Goal: Task Accomplishment & Management: Manage account settings

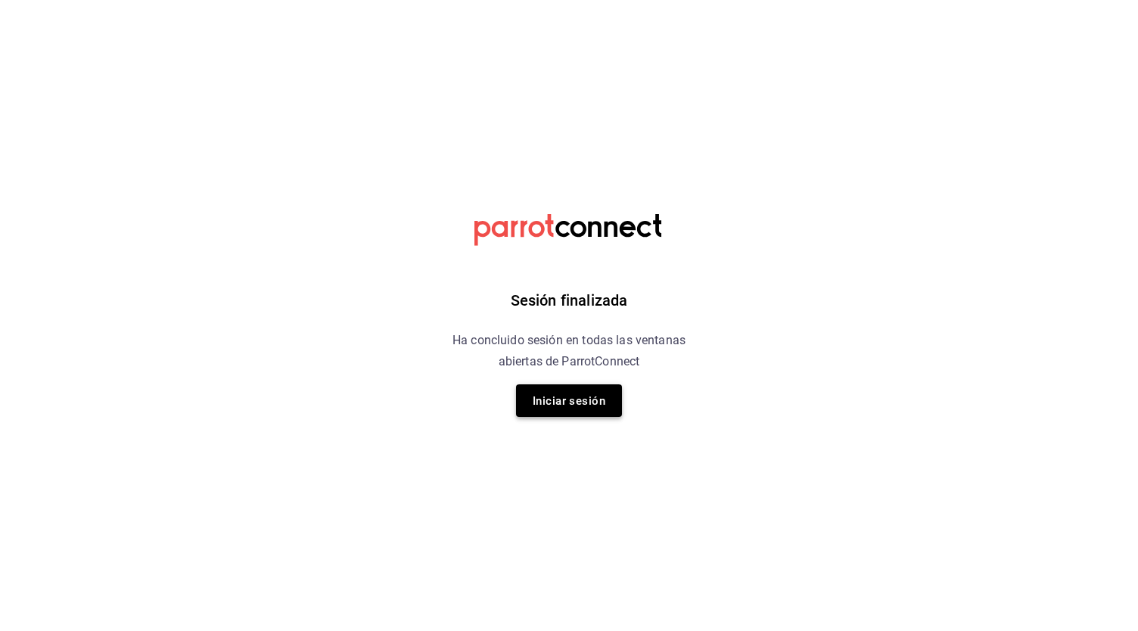
click at [589, 401] on font "Iniciar sesión" at bounding box center [569, 401] width 73 height 14
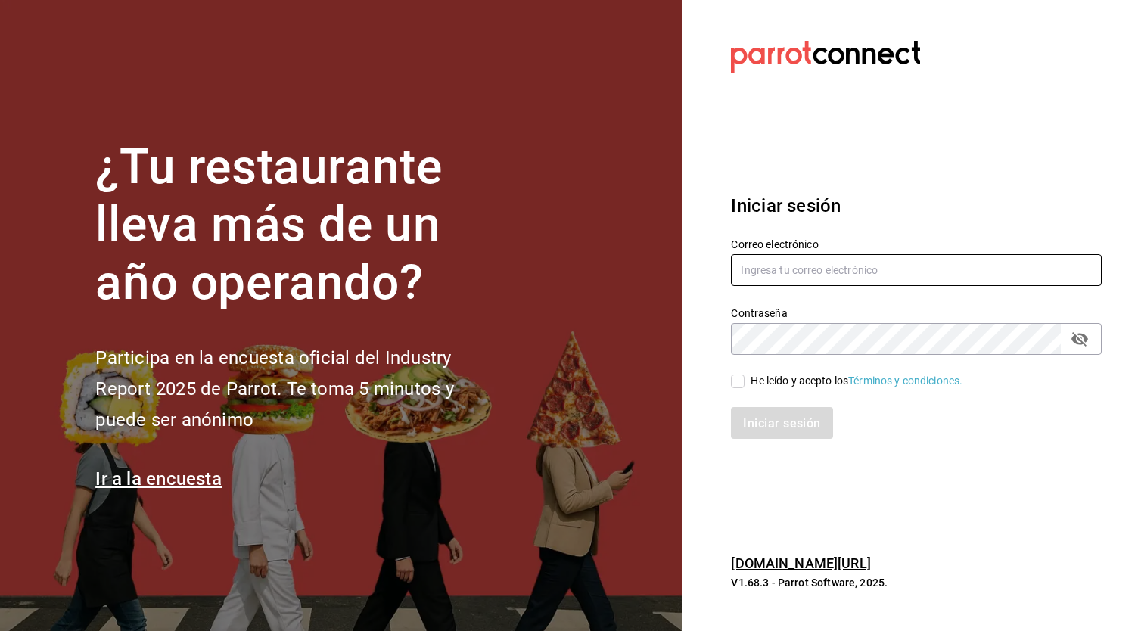
click at [924, 275] on input "text" at bounding box center [916, 270] width 371 height 32
type input "[EMAIL_ADDRESS][DOMAIN_NAME]"
click at [738, 379] on input "He leído y acepto los Términos y condiciones." at bounding box center [738, 382] width 14 height 14
checkbox input "true"
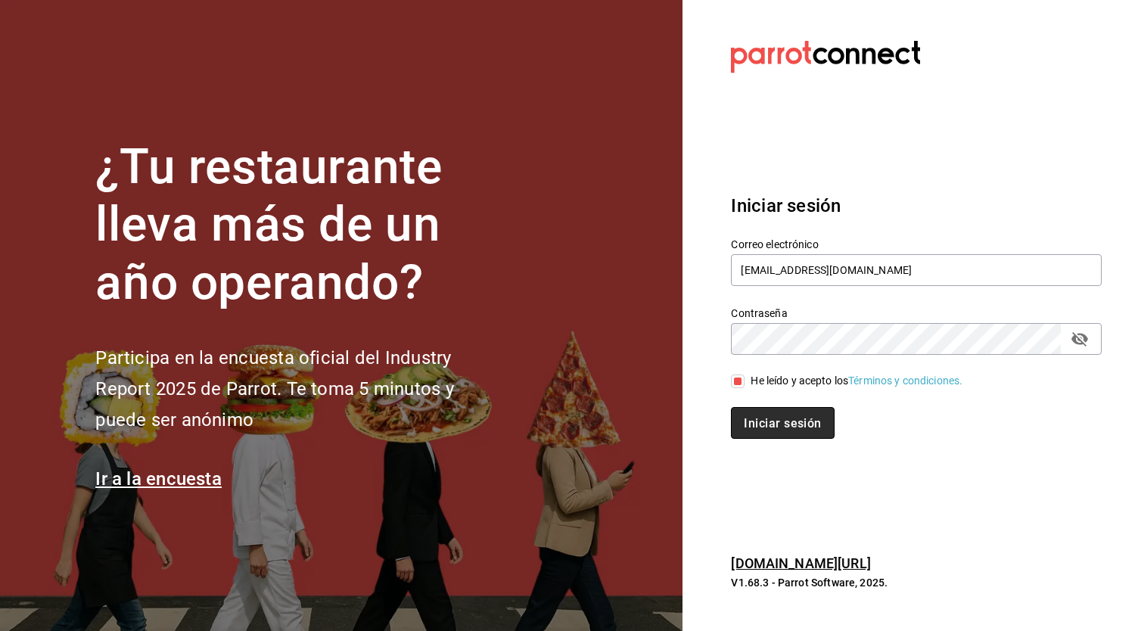
click at [779, 426] on font "Iniciar sesión" at bounding box center [782, 423] width 77 height 14
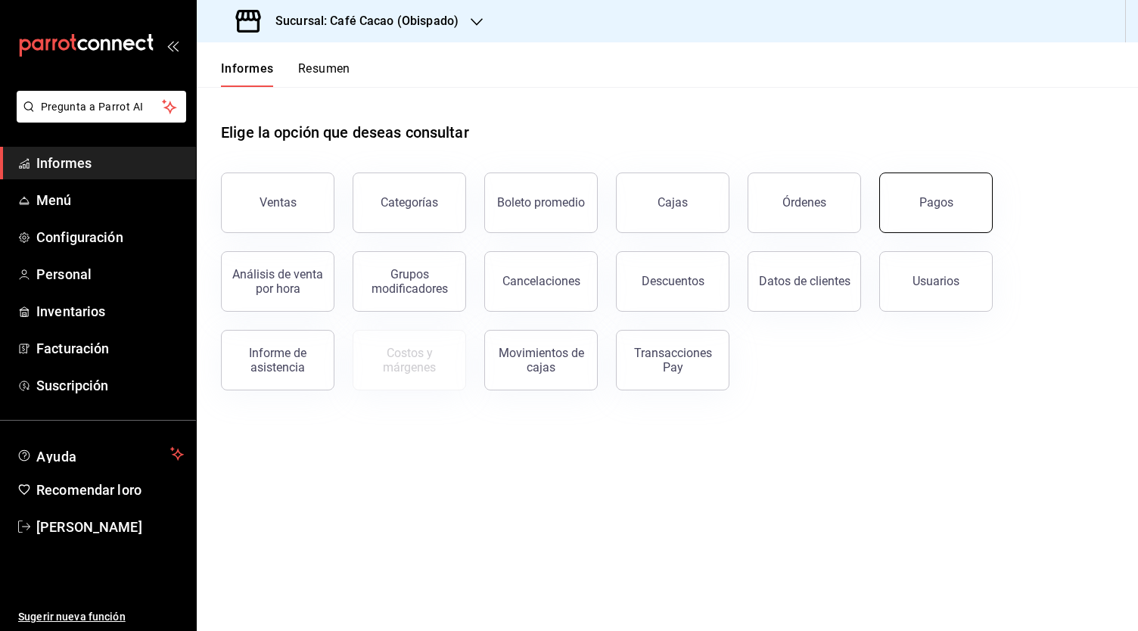
click at [969, 200] on button "Pagos" at bounding box center [936, 203] width 114 height 61
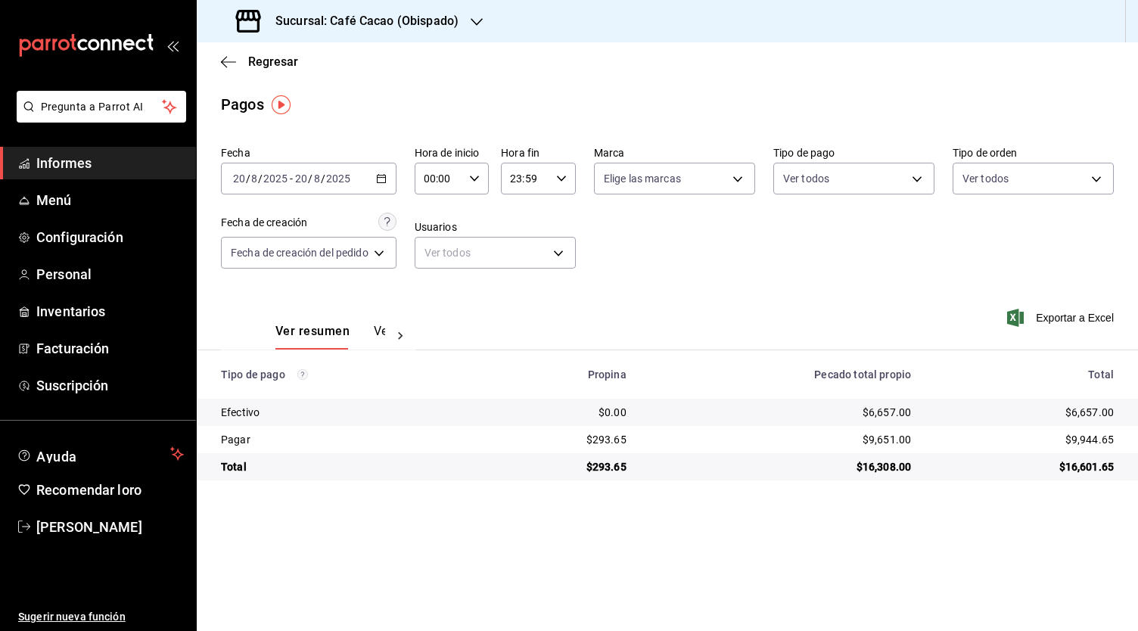
click at [377, 331] on font "Ver pagos" at bounding box center [402, 331] width 57 height 14
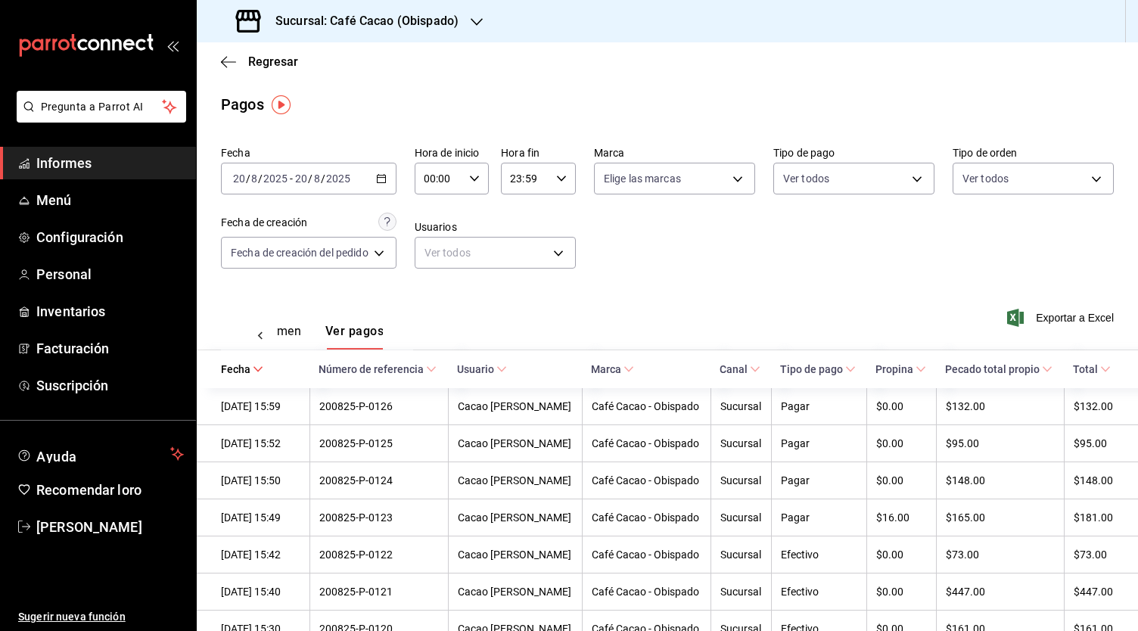
click at [281, 332] on font "Ver resumen" at bounding box center [266, 331] width 70 height 14
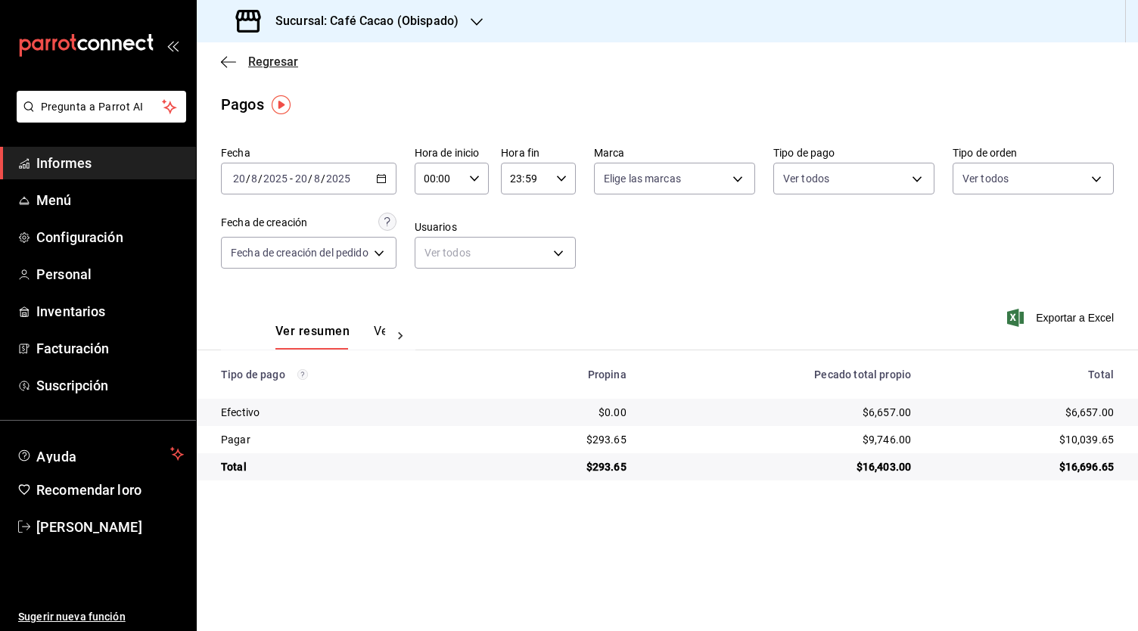
click at [228, 63] on icon "button" at bounding box center [228, 62] width 15 height 14
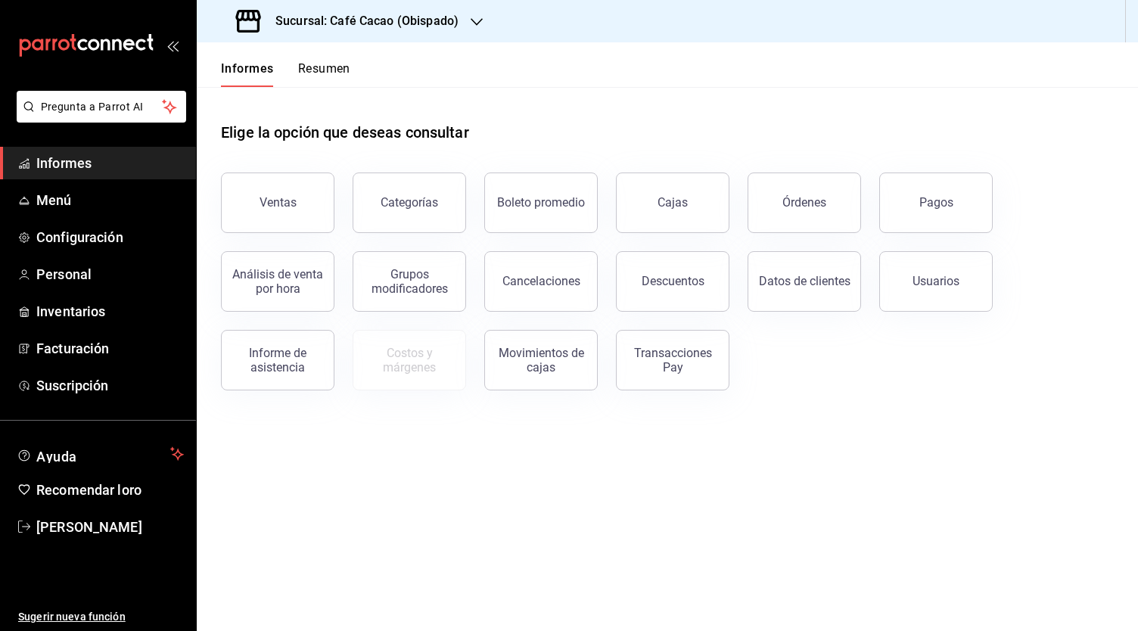
click at [428, 17] on font "Sucursal: Café Cacao (Obispado)" at bounding box center [366, 21] width 183 height 14
click at [326, 67] on div "Café Cacao (Obispado)" at bounding box center [310, 66] width 203 height 16
click at [424, 23] on font "Sucursal: Café Cacao (Obispado)" at bounding box center [366, 21] width 183 height 14
click at [359, 98] on div "Café Cacao (Tec)" at bounding box center [310, 100] width 203 height 16
click at [100, 381] on font "Suscripción" at bounding box center [72, 386] width 72 height 16
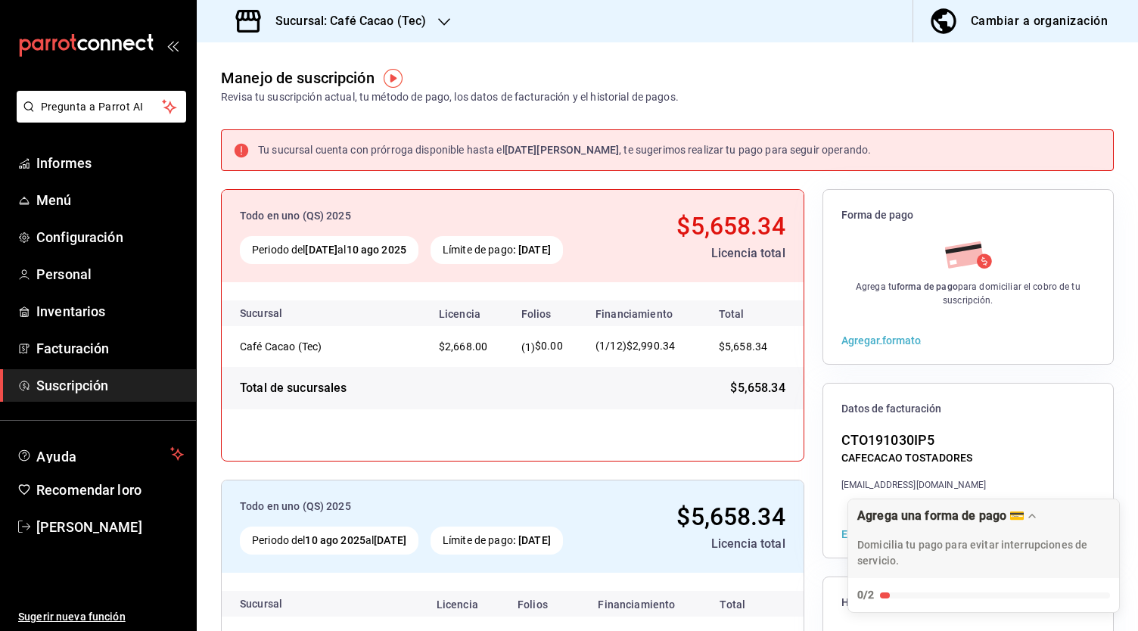
click at [442, 17] on icon "button" at bounding box center [444, 22] width 12 height 12
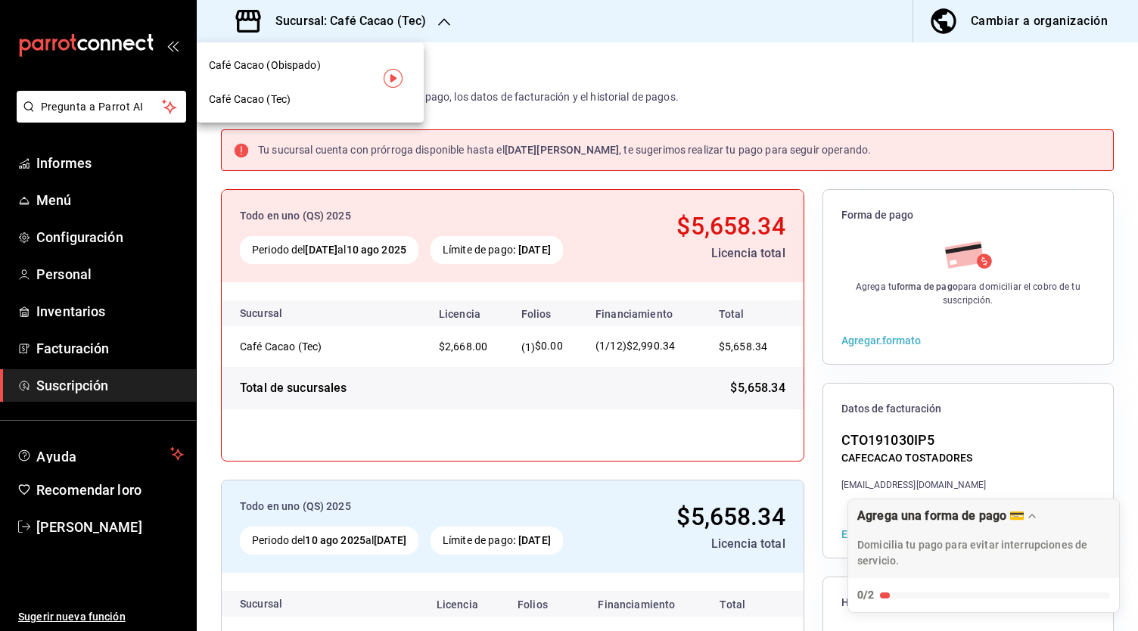
click at [303, 64] on font "Café Cacao (Obispado)" at bounding box center [265, 65] width 112 height 12
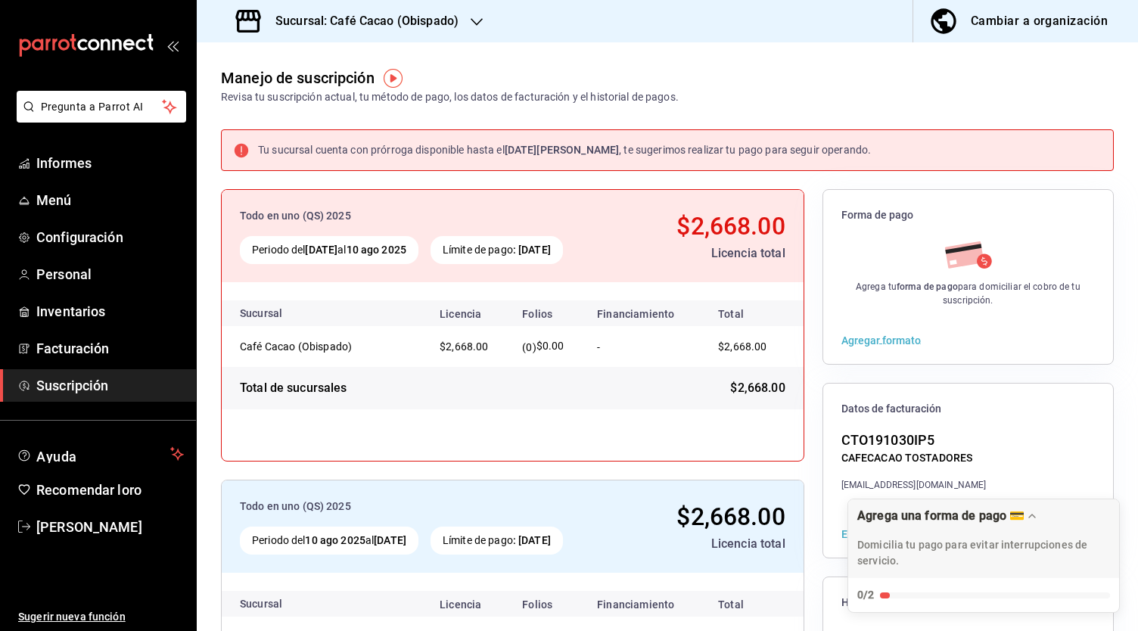
click at [466, 19] on div "Sucursal: Café Cacao (Obispado)" at bounding box center [349, 21] width 280 height 42
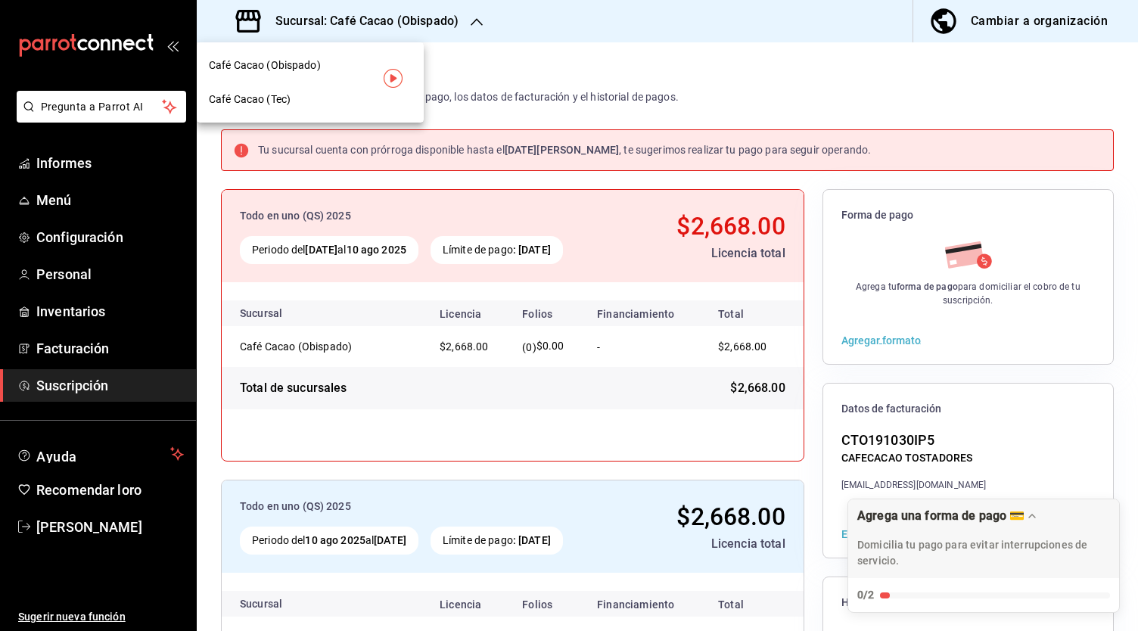
click at [308, 102] on div "Café Cacao (Tec)" at bounding box center [310, 100] width 203 height 16
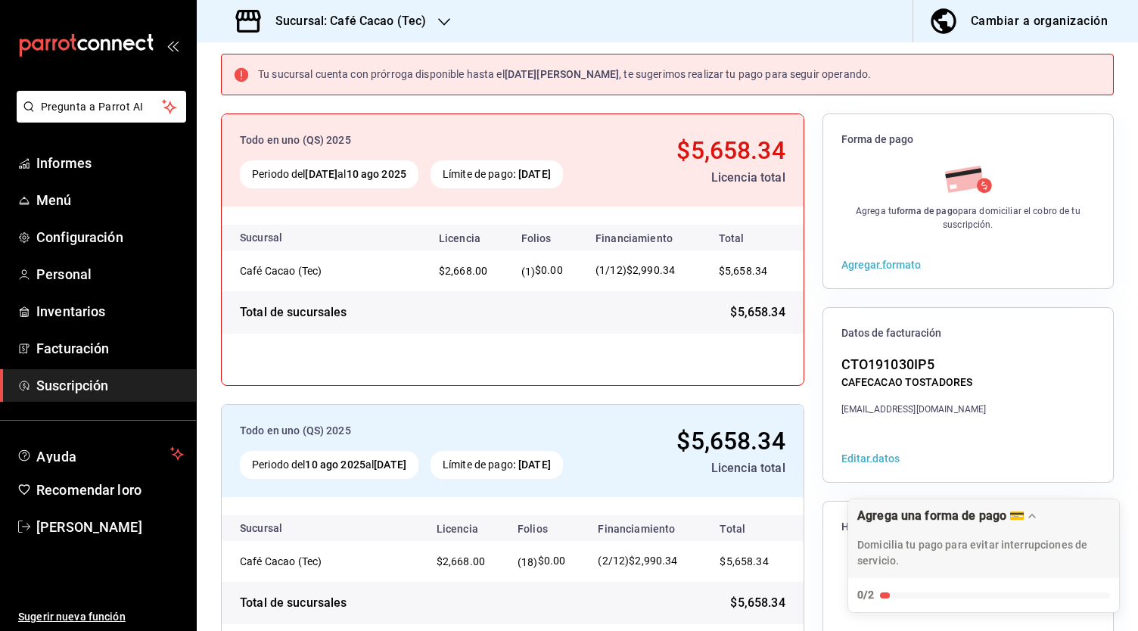
scroll to position [143, 0]
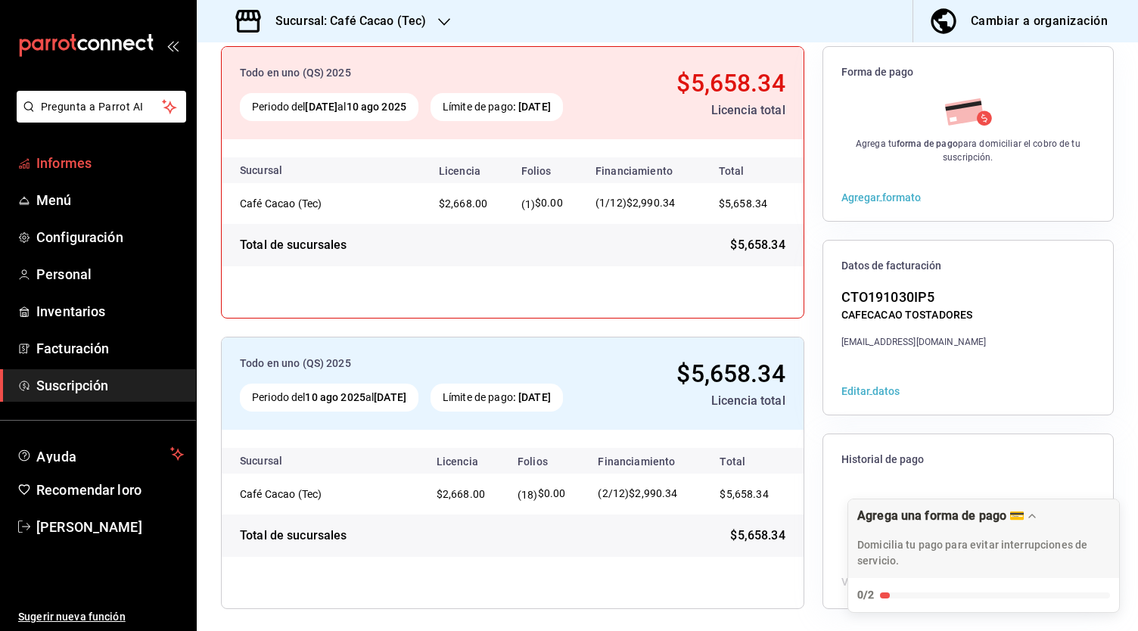
click at [76, 173] on link "Informes" at bounding box center [98, 163] width 196 height 33
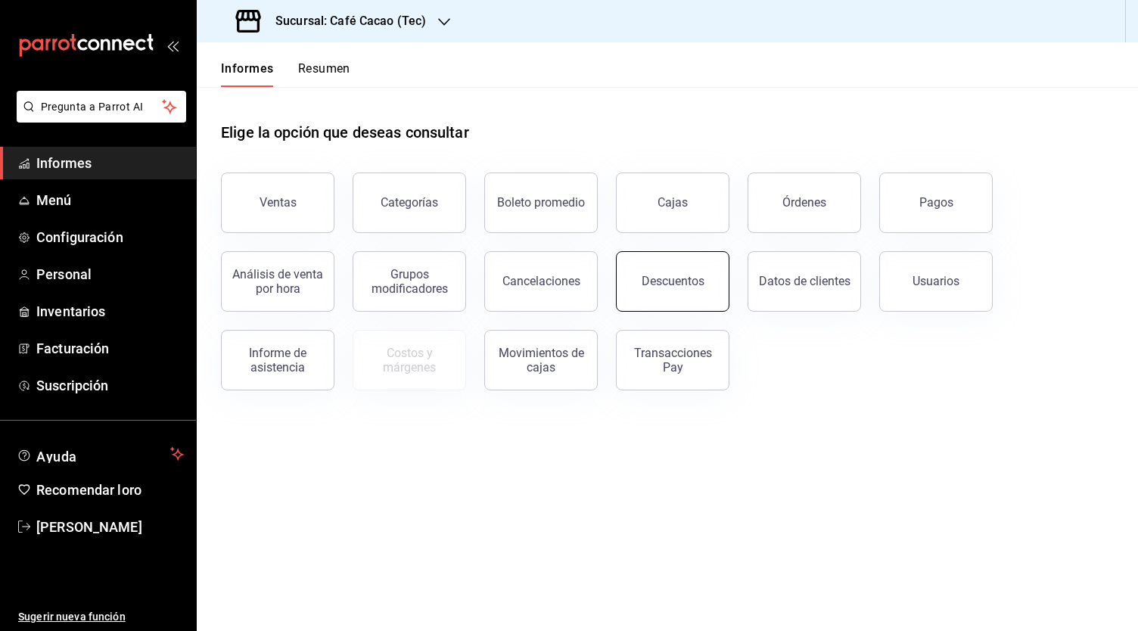
click at [683, 291] on button "Descuentos" at bounding box center [673, 281] width 114 height 61
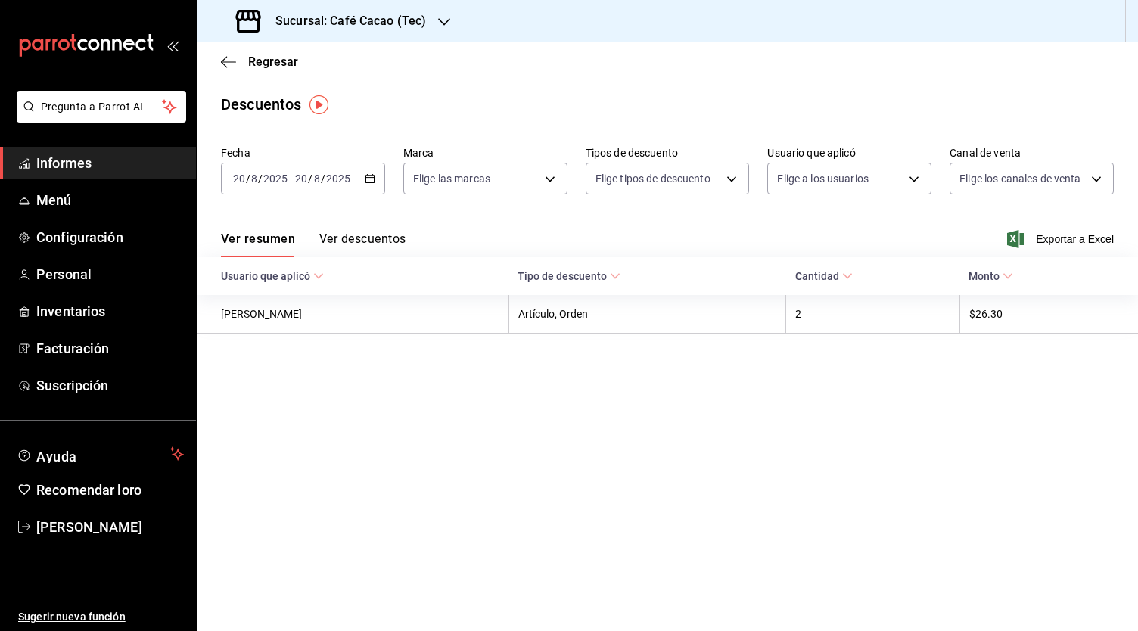
click at [1008, 277] on \(Stroke\) at bounding box center [1007, 275] width 9 height 5
click at [1007, 277] on \(Stroke\) at bounding box center [1007, 275] width 9 height 5
click at [383, 247] on button "Ver descuentos" at bounding box center [362, 244] width 86 height 26
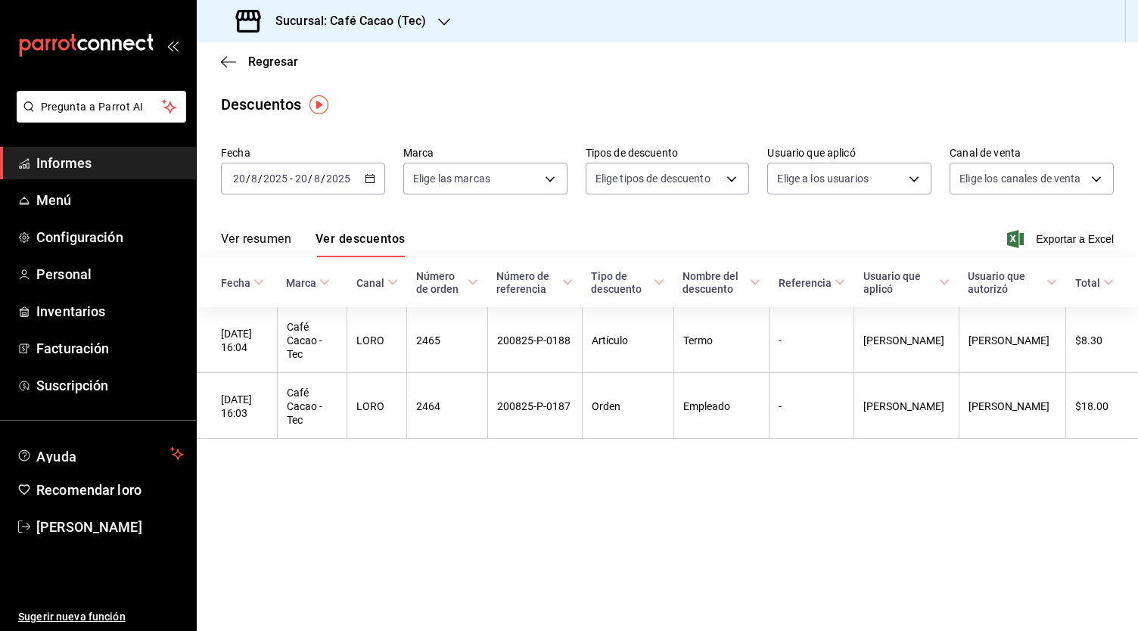
click at [438, 17] on icon "button" at bounding box center [444, 22] width 12 height 12
click at [285, 63] on font "Café Cacao (Obispado)" at bounding box center [265, 65] width 112 height 12
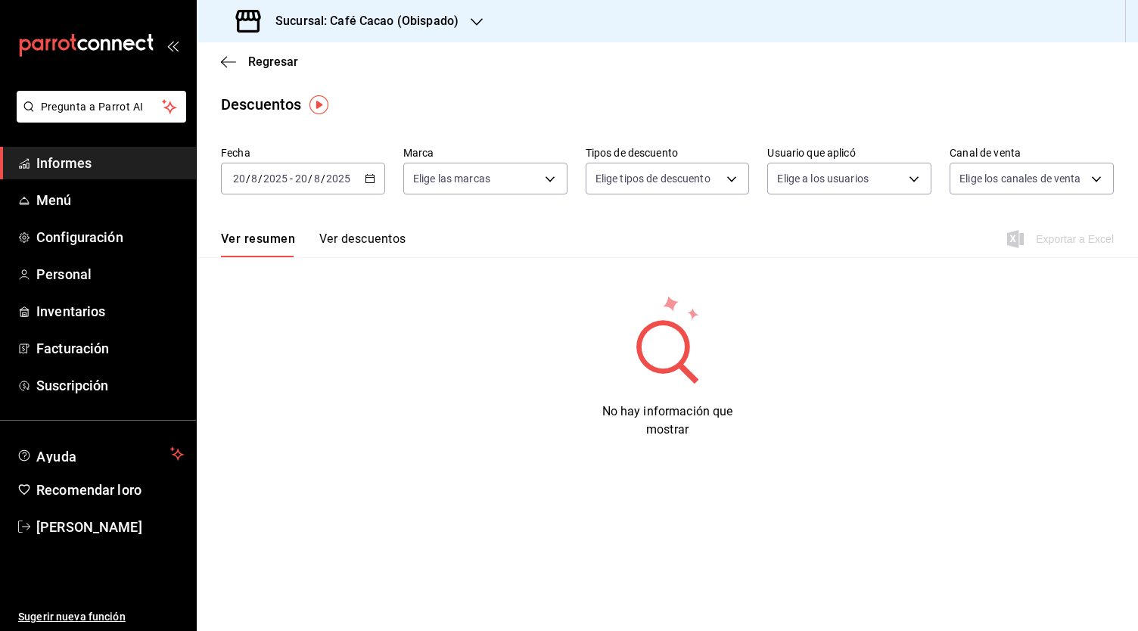
click at [347, 242] on font "Ver descuentos" at bounding box center [362, 239] width 86 height 14
click at [264, 234] on font "Ver resumen" at bounding box center [256, 239] width 70 height 14
click at [108, 381] on font "Suscripción" at bounding box center [72, 386] width 72 height 16
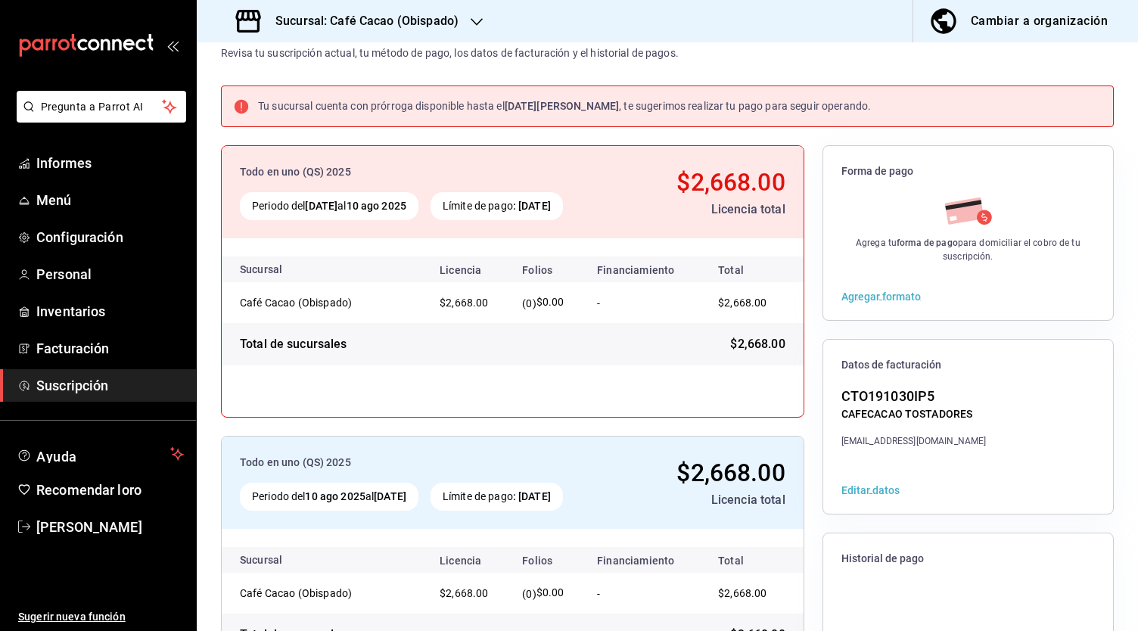
scroll to position [76, 0]
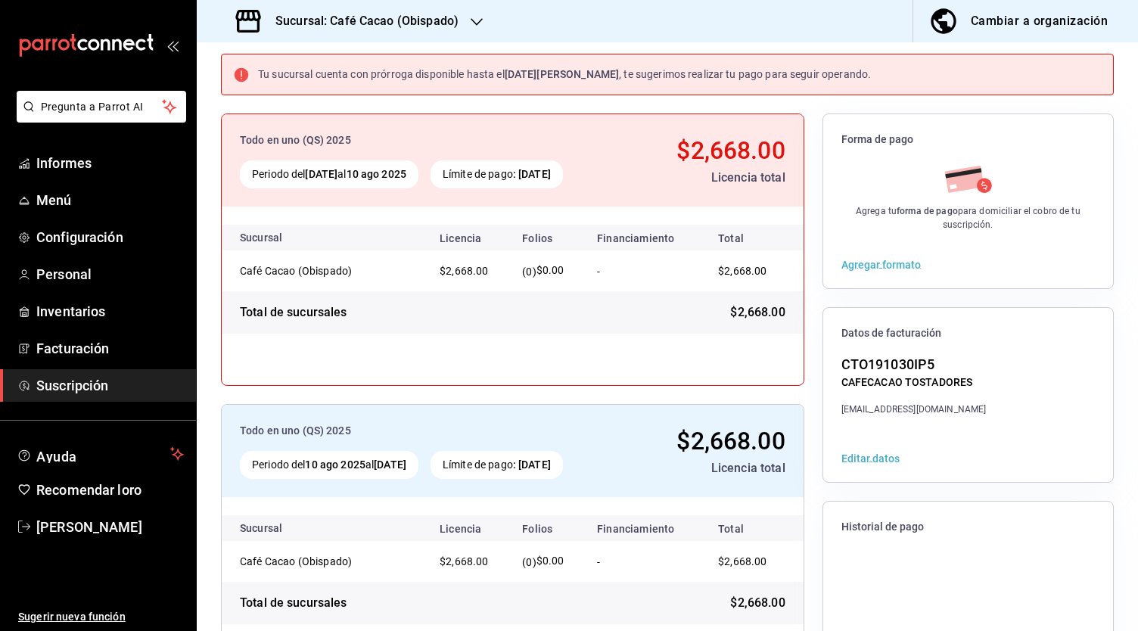
click at [886, 264] on font "Agregar formato" at bounding box center [880, 265] width 79 height 12
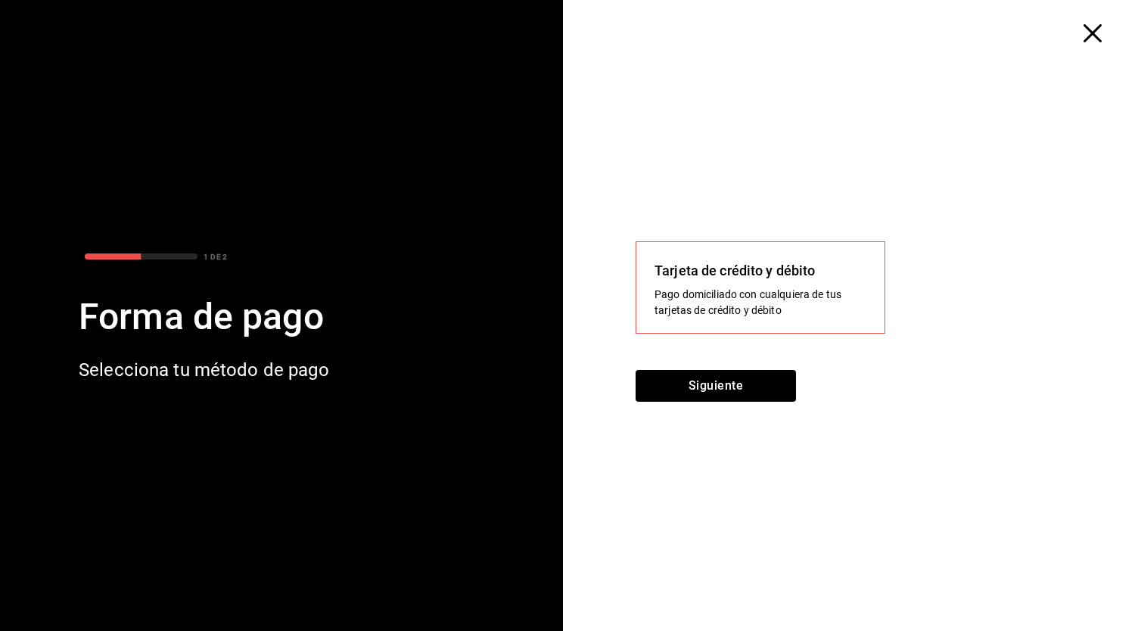
click at [1091, 37] on icon "button" at bounding box center [1093, 33] width 18 height 18
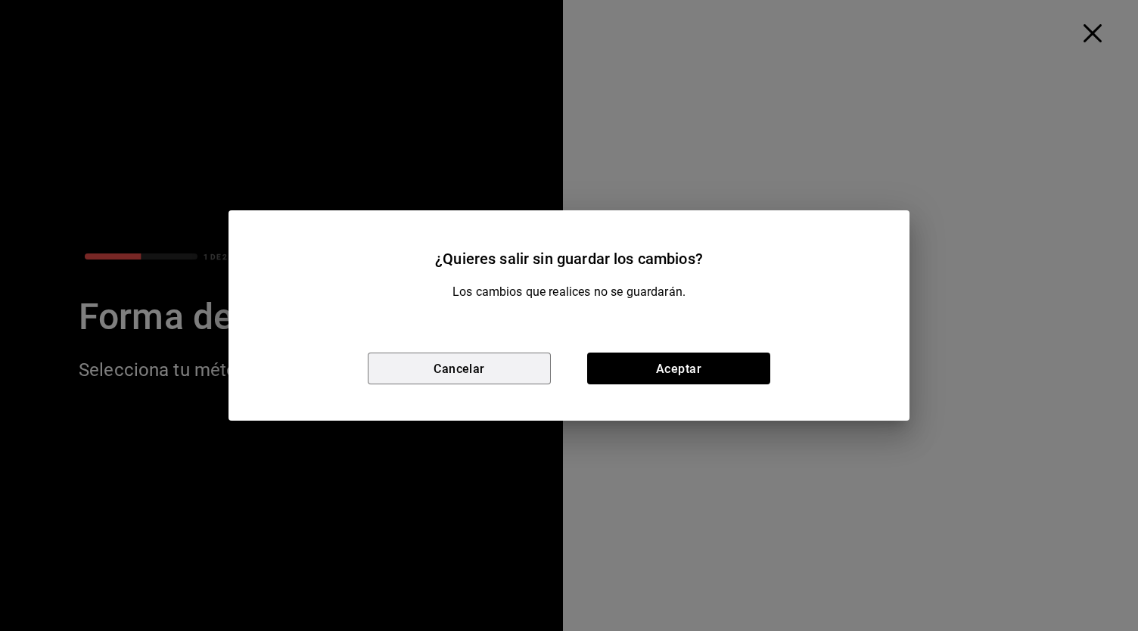
click at [467, 367] on font "Cancelar" at bounding box center [459, 368] width 51 height 14
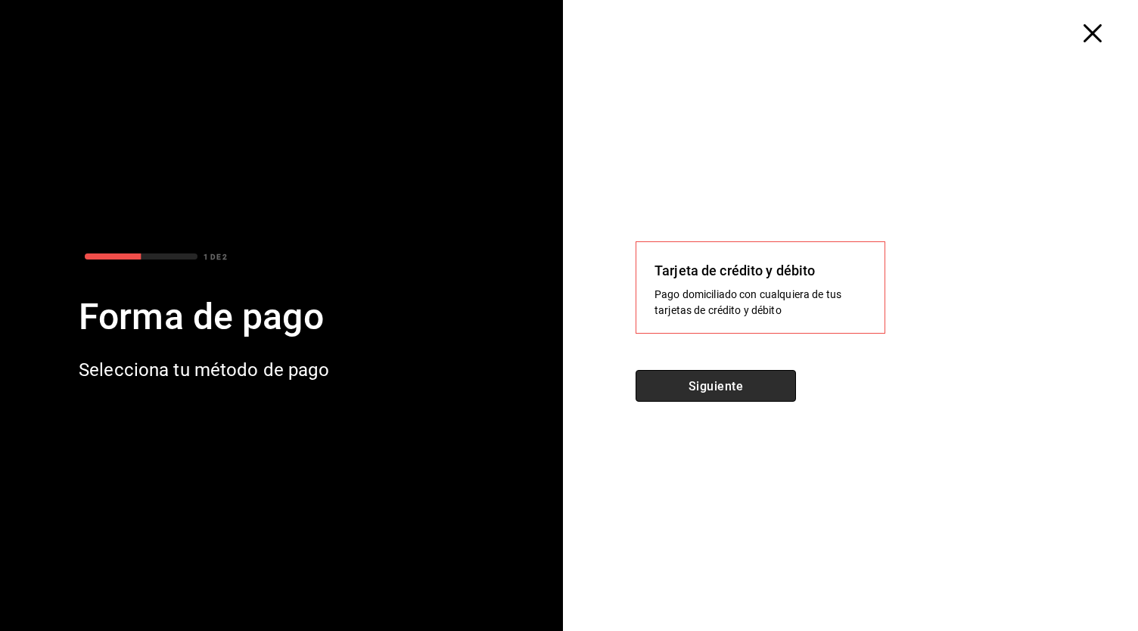
click at [736, 379] on font "Siguiente" at bounding box center [716, 385] width 54 height 14
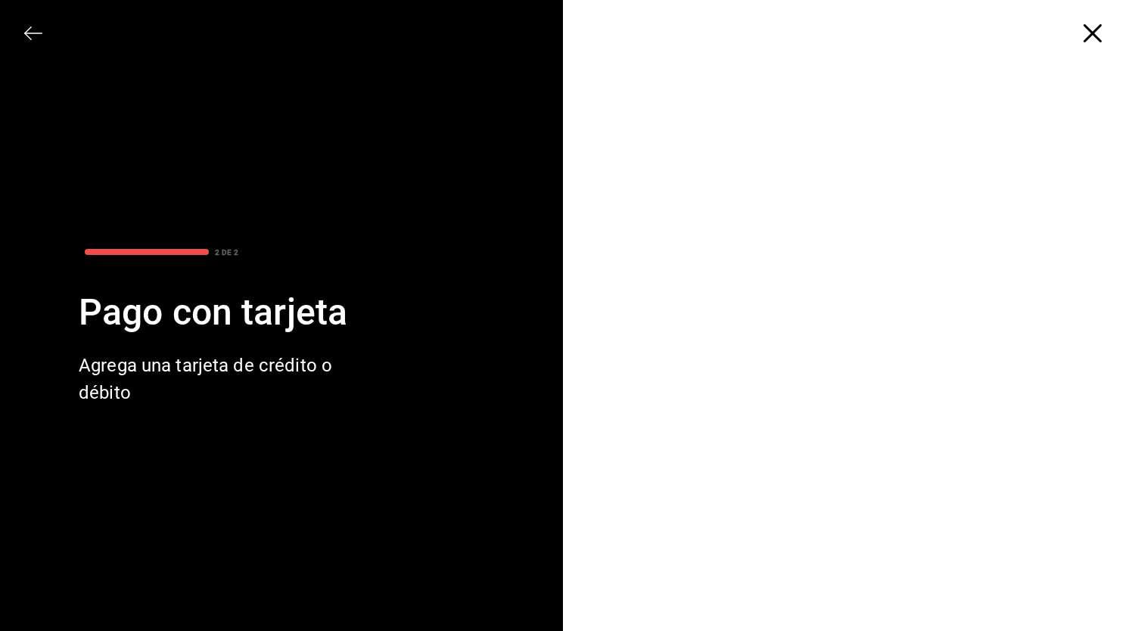
click at [1090, 28] on icon "button" at bounding box center [1093, 33] width 18 height 18
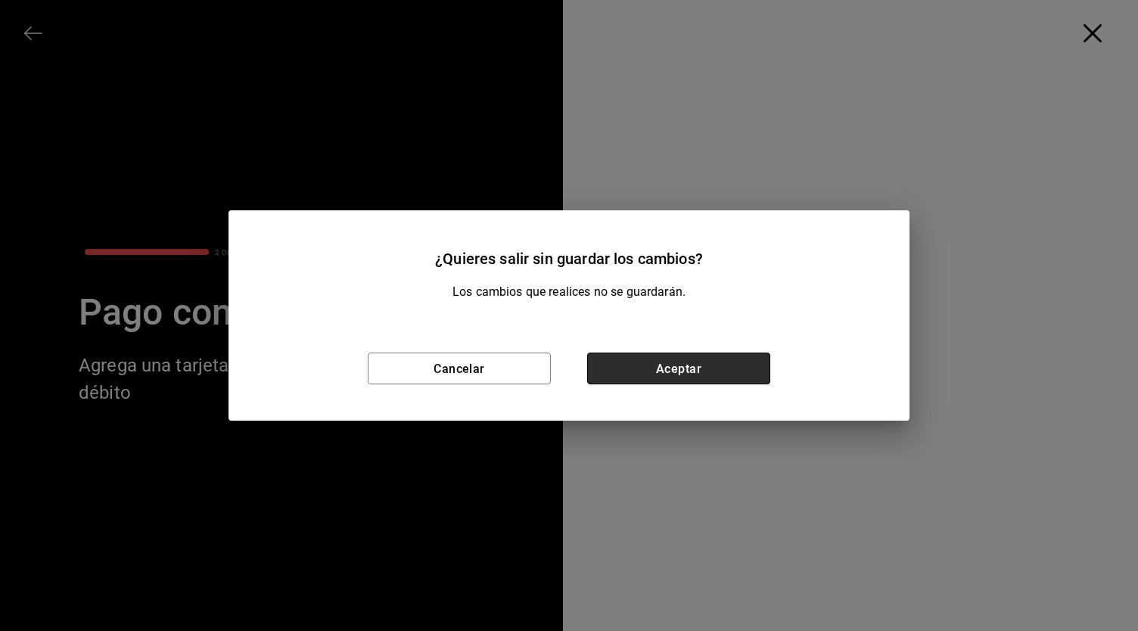
click at [668, 368] on font "Aceptar" at bounding box center [678, 368] width 45 height 14
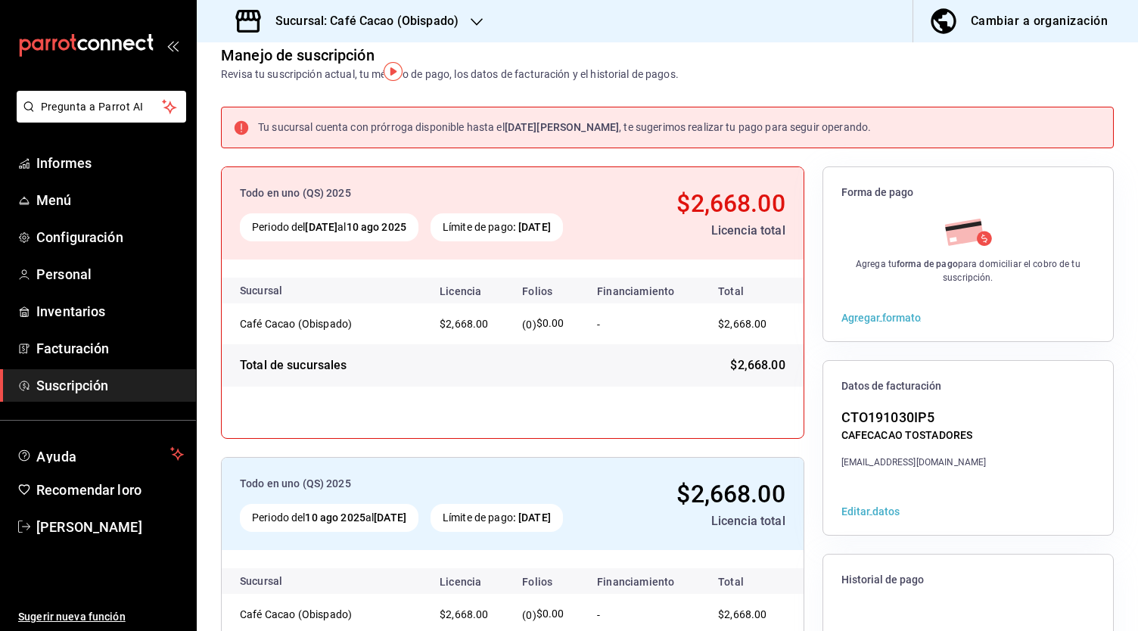
scroll to position [0, 0]
